Goal: Information Seeking & Learning: Compare options

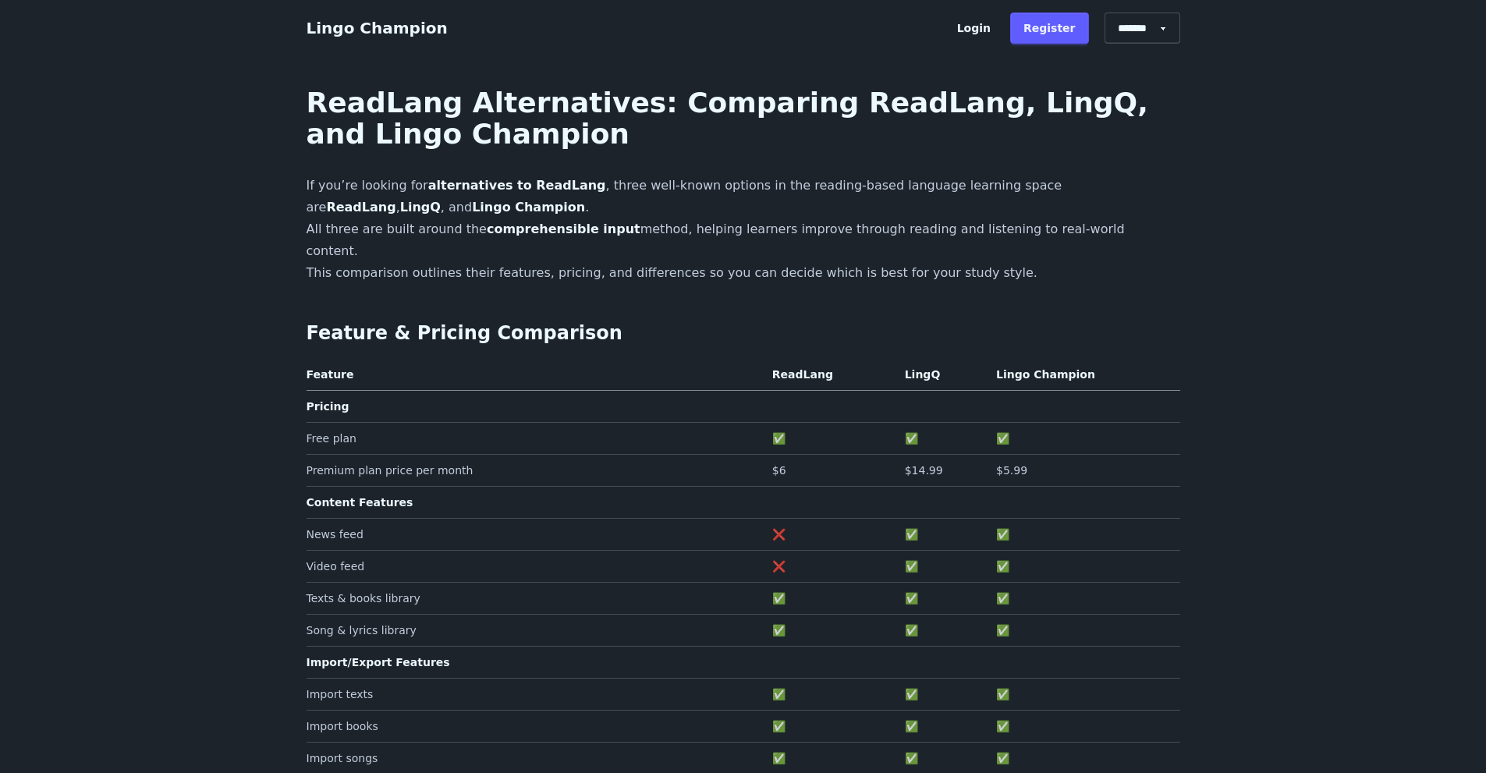
click at [1018, 365] on th "Lingo Champion" at bounding box center [1085, 378] width 190 height 26
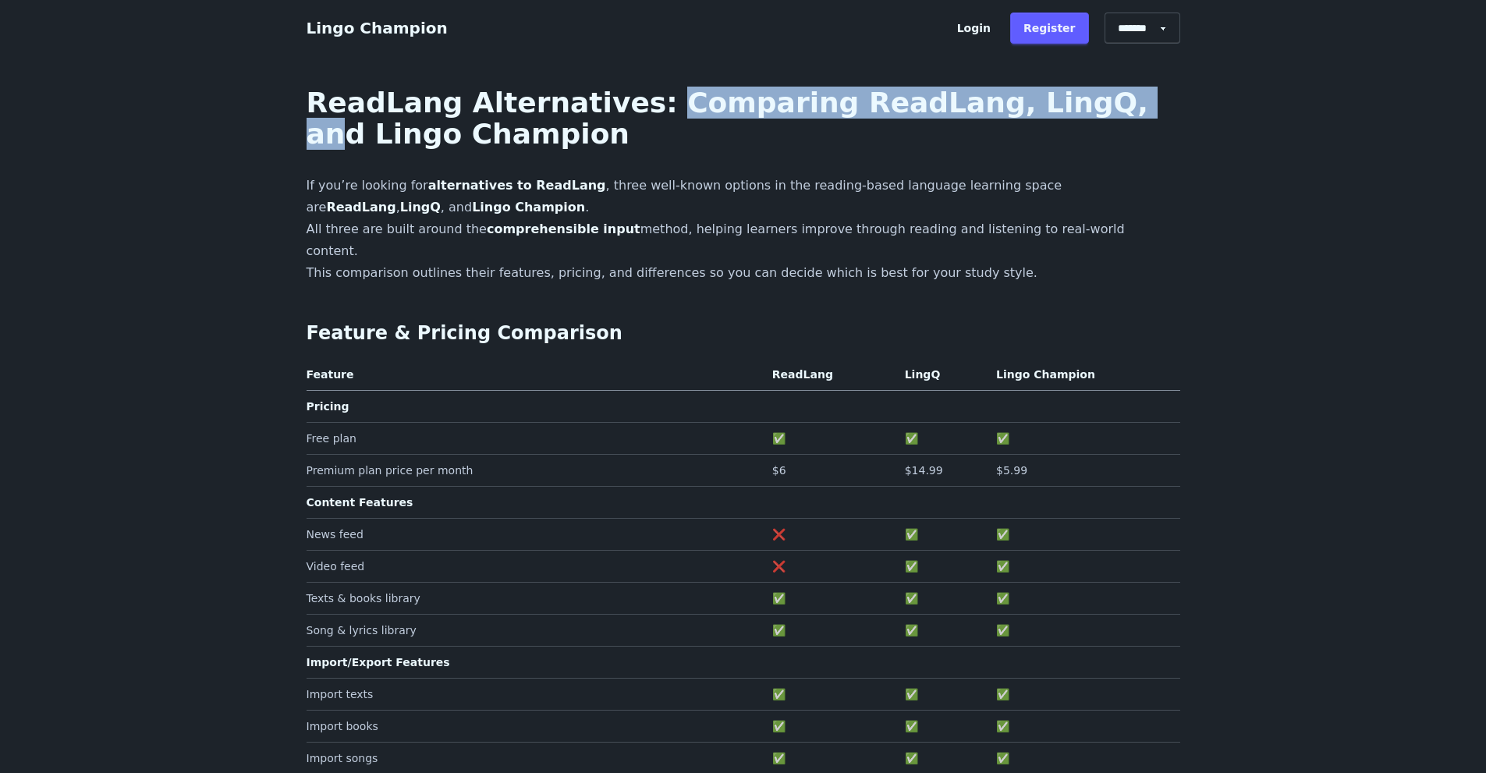
drag, startPoint x: 759, startPoint y: 85, endPoint x: 1086, endPoint y: 93, distance: 327.0
click at [1085, 93] on h1 "ReadLang Alternatives: Comparing ReadLang, LingQ, and Lingo Champion" at bounding box center [744, 118] width 874 height 62
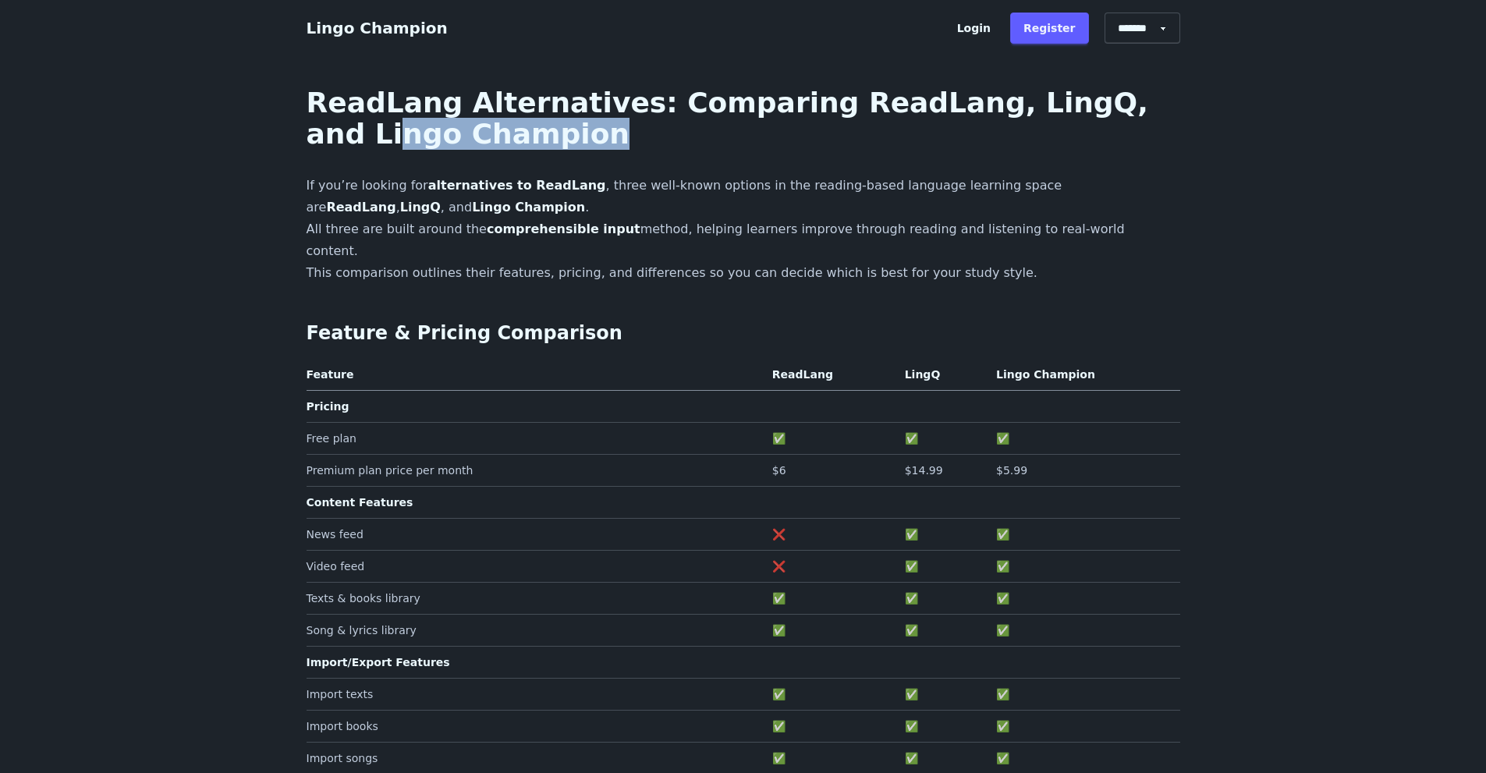
drag, startPoint x: 371, startPoint y: 137, endPoint x: 572, endPoint y: 141, distance: 200.6
click at [557, 140] on h1 "ReadLang Alternatives: Comparing ReadLang, LingQ, and Lingo Champion" at bounding box center [744, 118] width 874 height 62
click at [572, 142] on h1 "ReadLang Alternatives: Comparing ReadLang, LingQ, and Lingo Champion" at bounding box center [744, 118] width 874 height 62
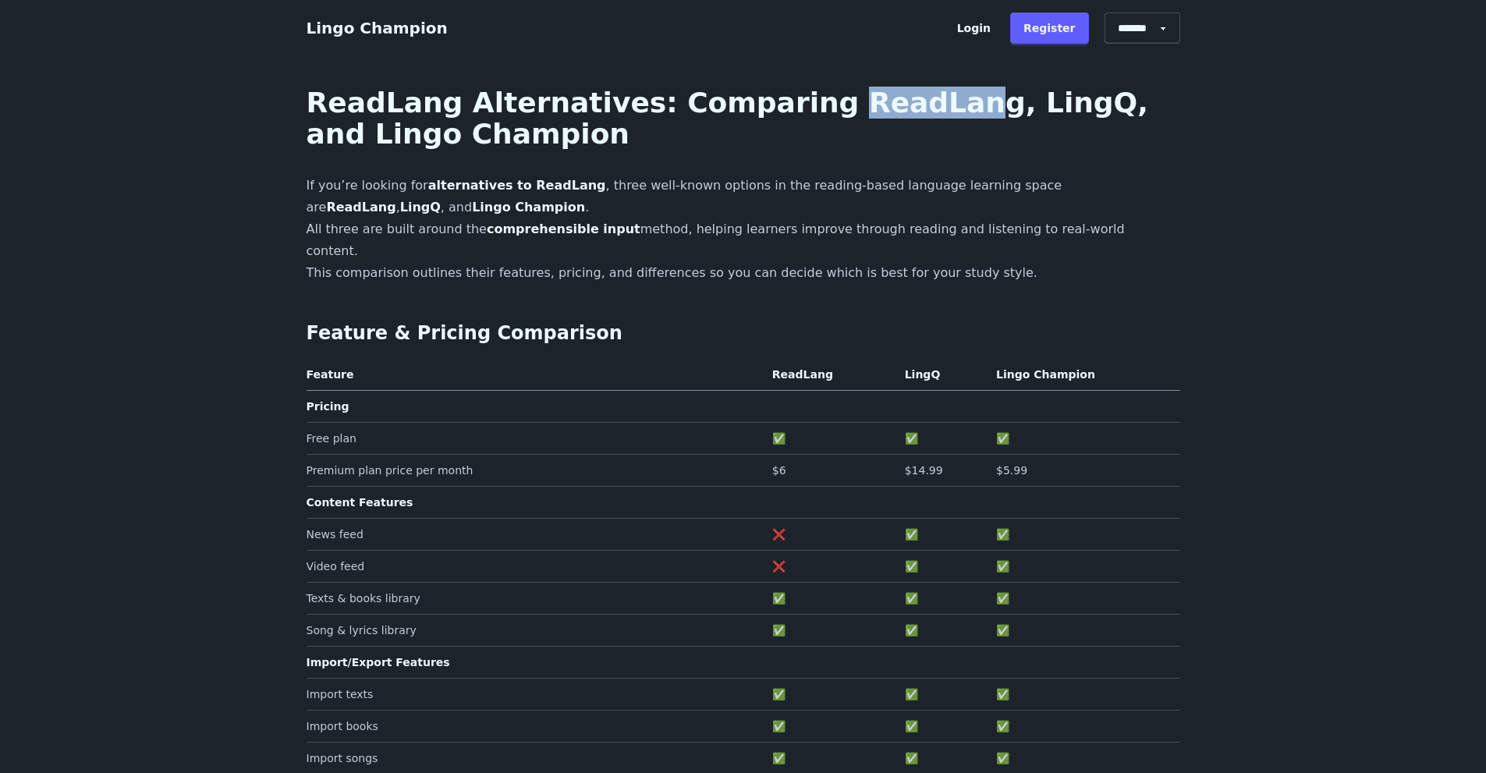
drag, startPoint x: 808, startPoint y: 105, endPoint x: 923, endPoint y: 106, distance: 114.7
click at [911, 105] on h1 "ReadLang Alternatives: Comparing ReadLang, LingQ, and Lingo Champion" at bounding box center [744, 118] width 874 height 62
drag, startPoint x: 950, startPoint y: 108, endPoint x: 1018, endPoint y: 109, distance: 67.9
click at [1018, 109] on h1 "ReadLang Alternatives: Comparing ReadLang, LingQ, and Lingo Champion" at bounding box center [744, 118] width 874 height 62
drag, startPoint x: 1055, startPoint y: 111, endPoint x: 1071, endPoint y: 109, distance: 16.5
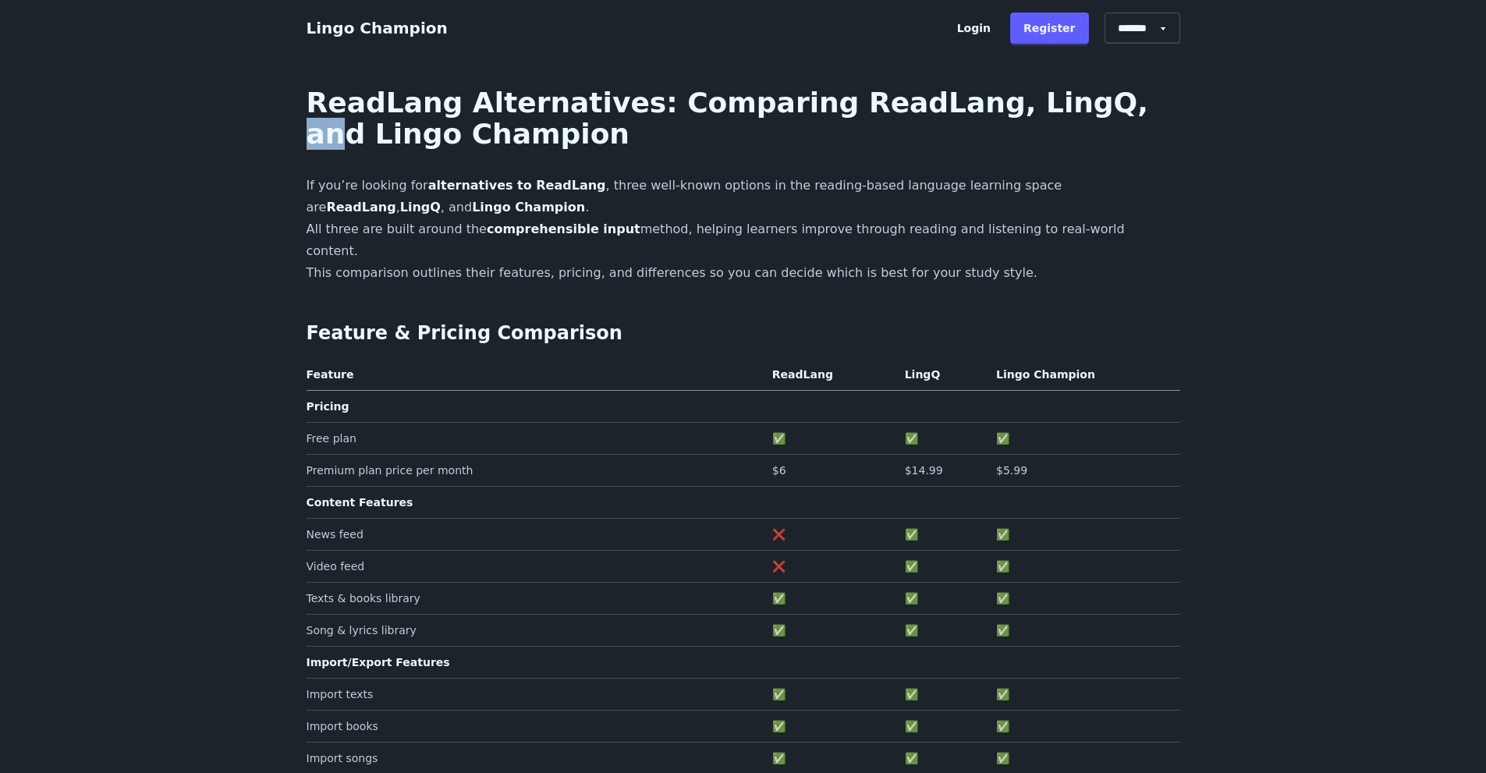
click at [1071, 109] on h1 "ReadLang Alternatives: Comparing ReadLang, LingQ, and Lingo Champion" at bounding box center [744, 118] width 874 height 62
drag, startPoint x: 463, startPoint y: 140, endPoint x: 591, endPoint y: 139, distance: 128.8
click at [591, 139] on h1 "ReadLang Alternatives: Comparing ReadLang, LingQ, and Lingo Champion" at bounding box center [744, 118] width 874 height 62
click at [378, 29] on link "Lingo Champion" at bounding box center [377, 28] width 141 height 19
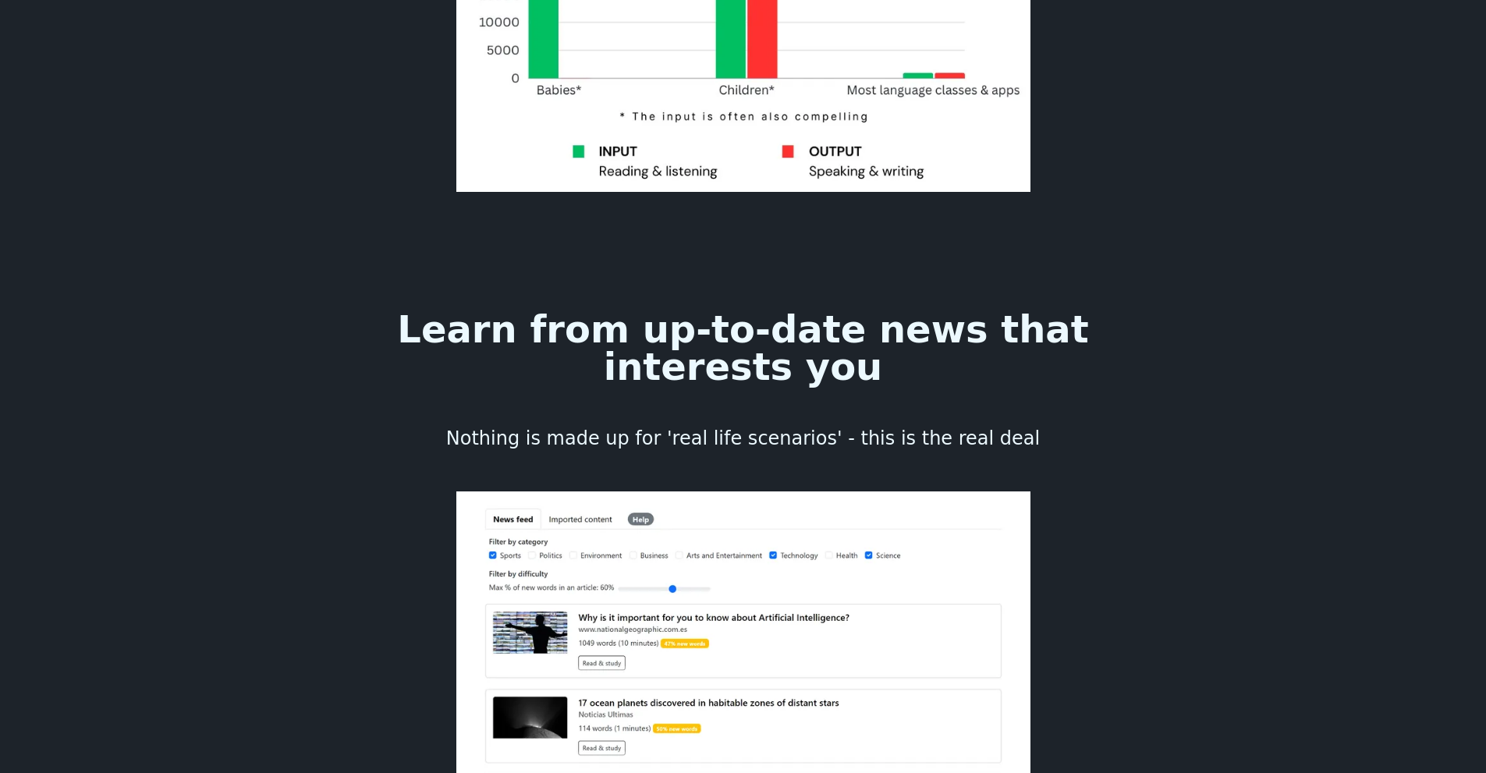
scroll to position [1717, 0]
